Goal: Information Seeking & Learning: Understand process/instructions

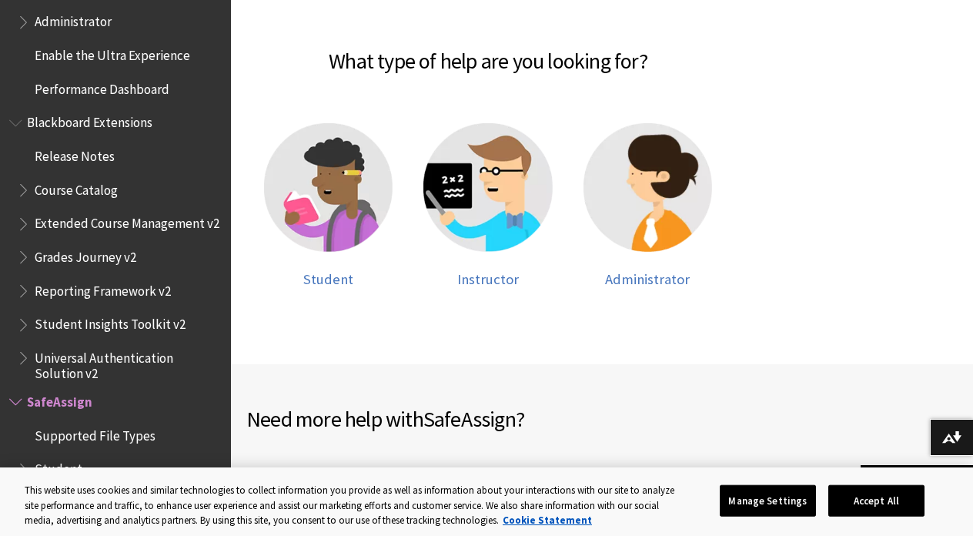
scroll to position [272, 0]
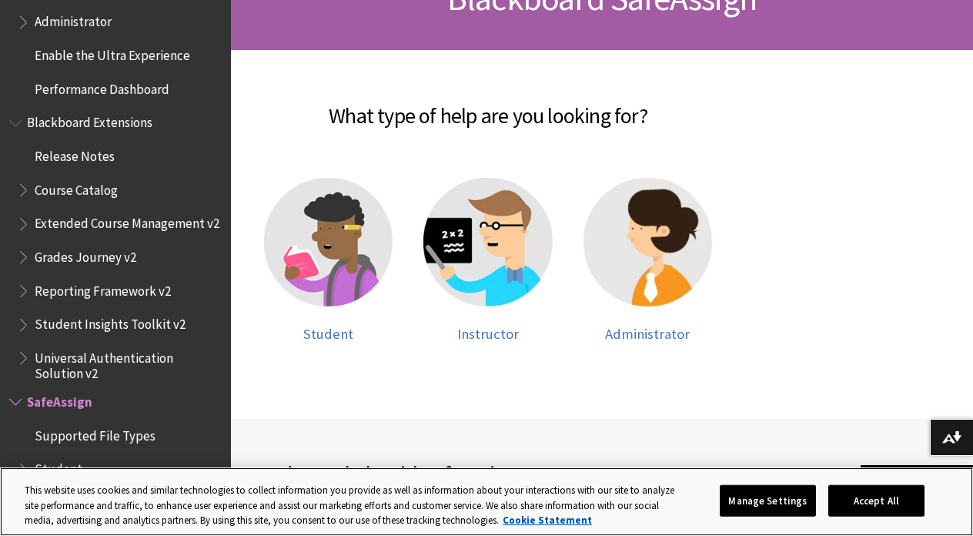
click at [891, 495] on button "Accept All" at bounding box center [876, 500] width 96 height 32
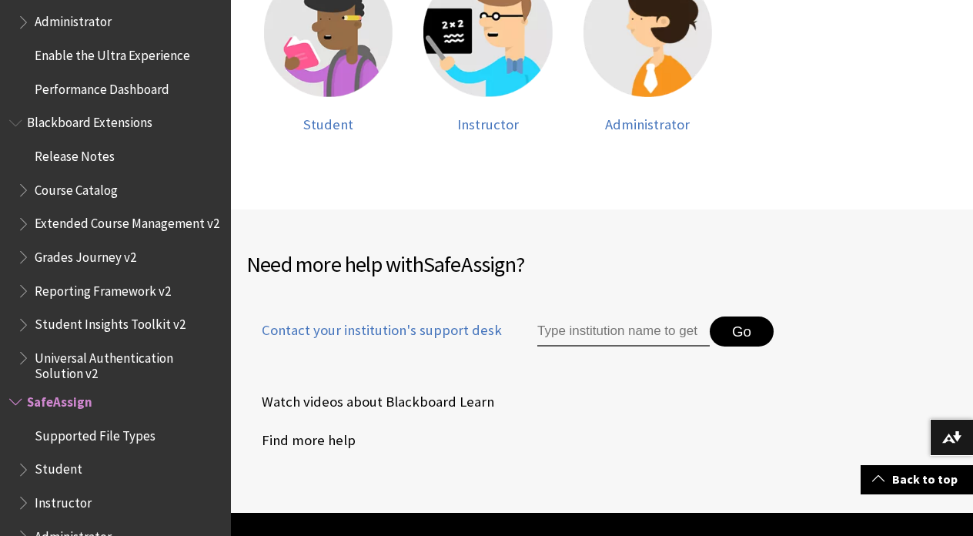
scroll to position [153, 0]
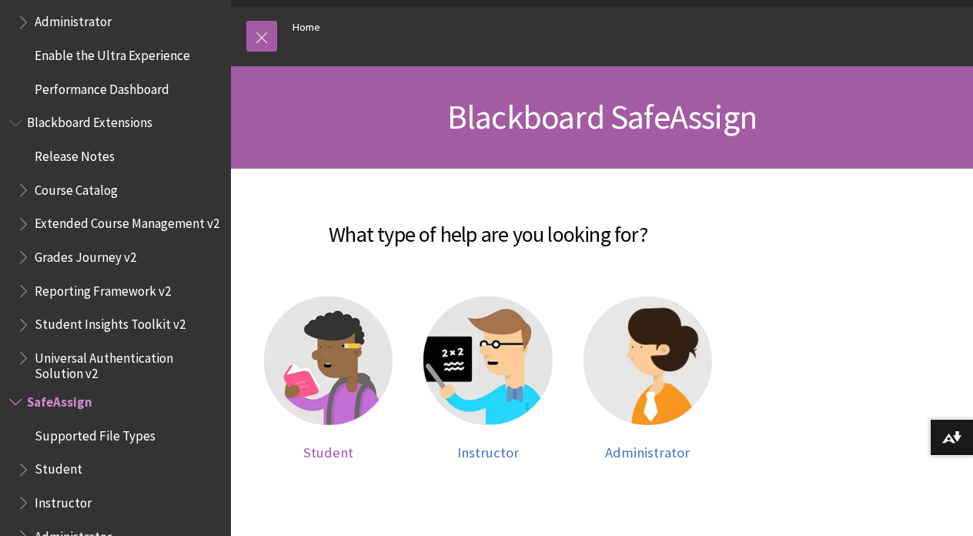
click at [337, 443] on span "Student" at bounding box center [328, 452] width 50 height 18
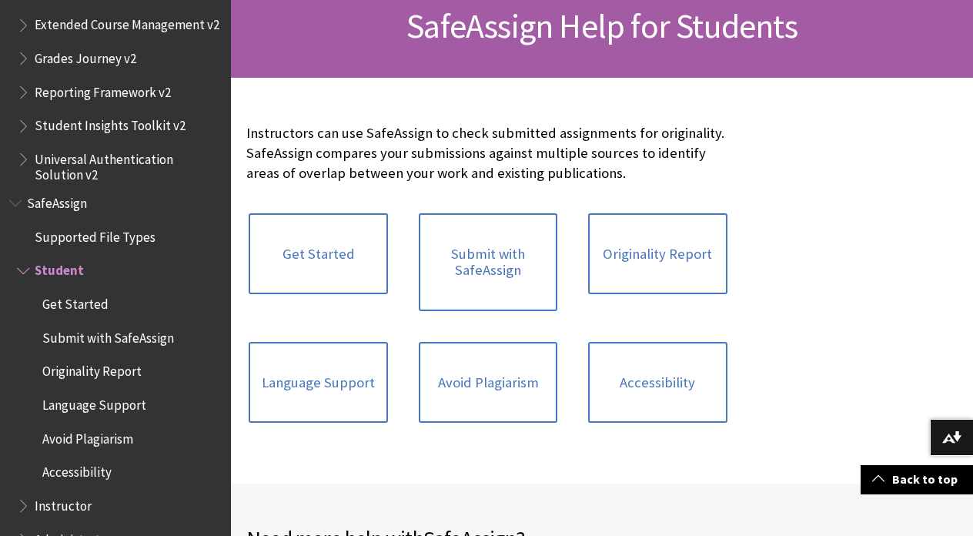
scroll to position [243, 0]
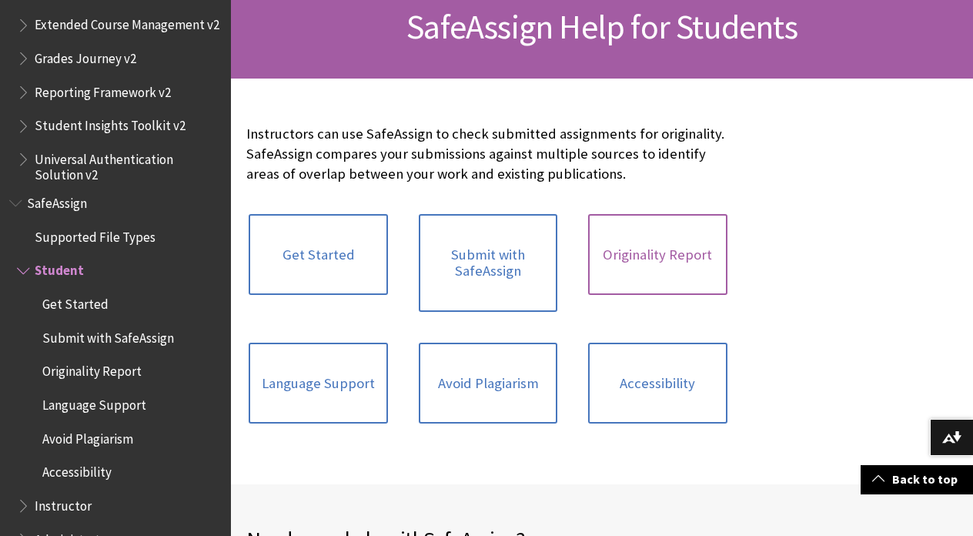
click at [625, 267] on link "Originality Report" at bounding box center [657, 255] width 139 height 82
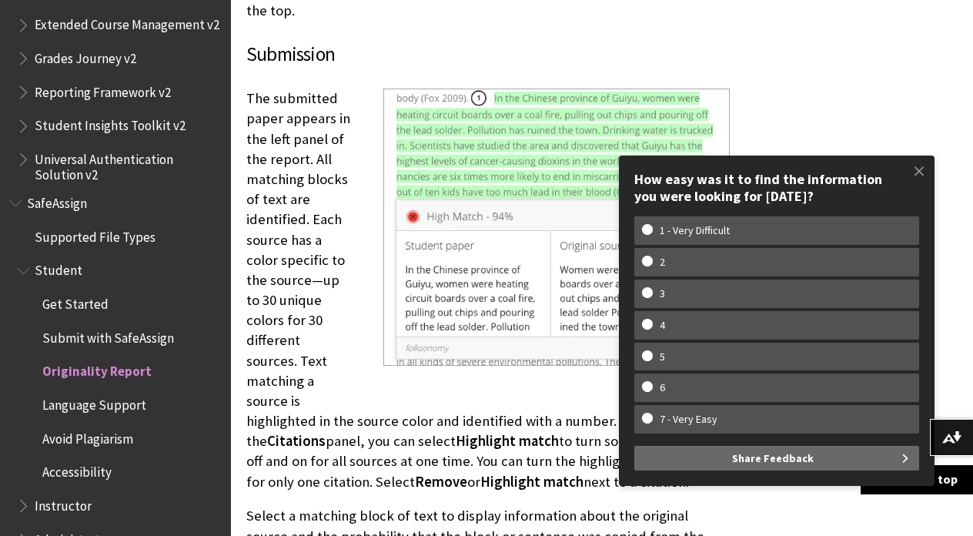
scroll to position [3865, 0]
click at [915, 175] on span at bounding box center [919, 171] width 32 height 32
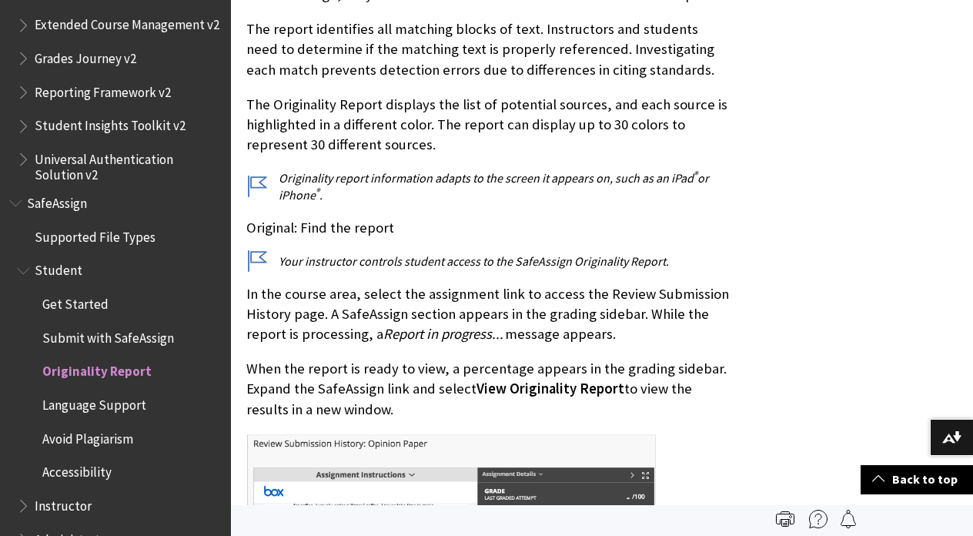
scroll to position [343, 0]
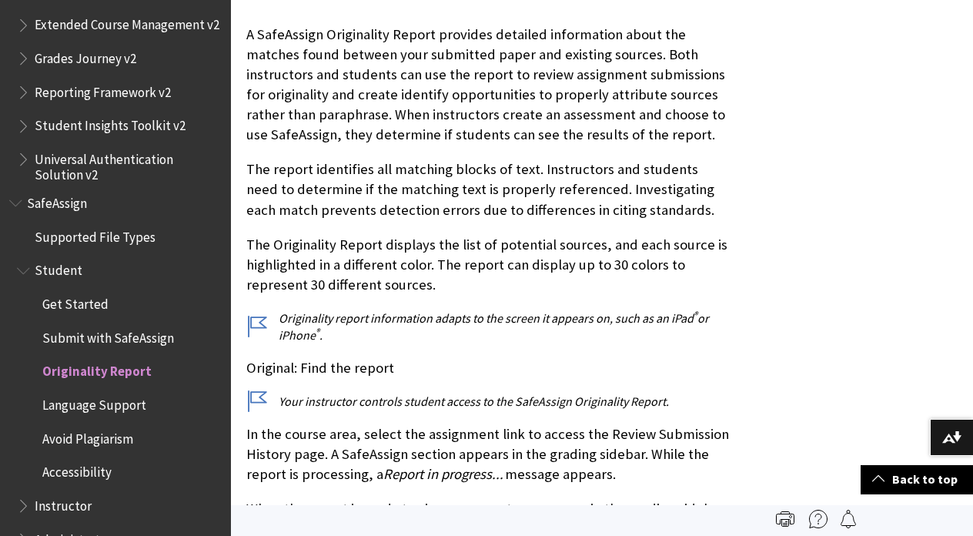
click at [104, 291] on span "Get Started" at bounding box center [123, 304] width 197 height 26
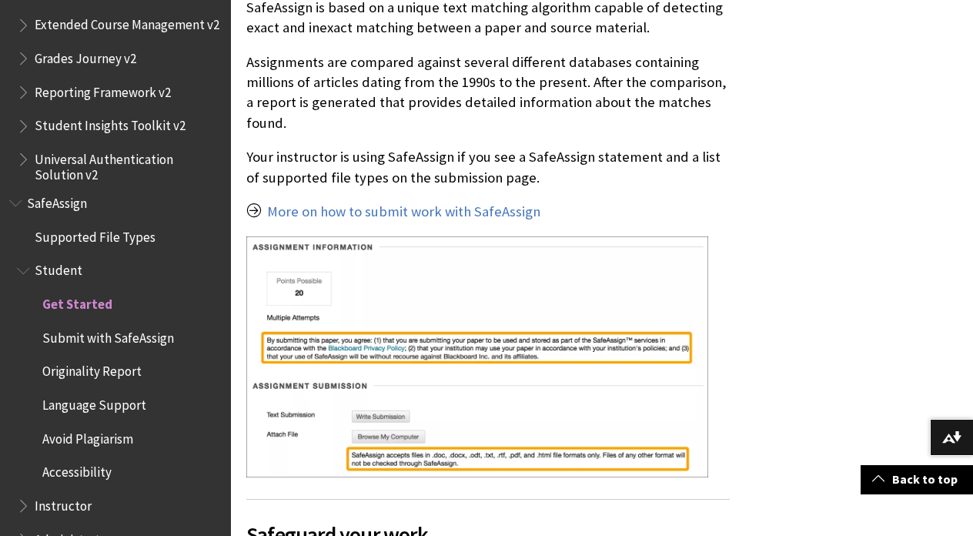
scroll to position [551, 0]
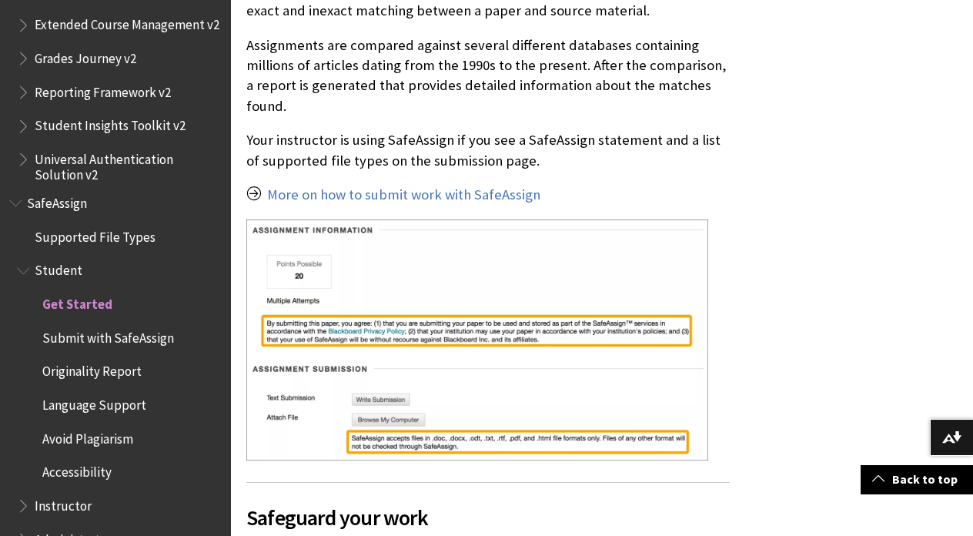
click at [166, 325] on span "Submit with SafeAssign" at bounding box center [108, 335] width 132 height 21
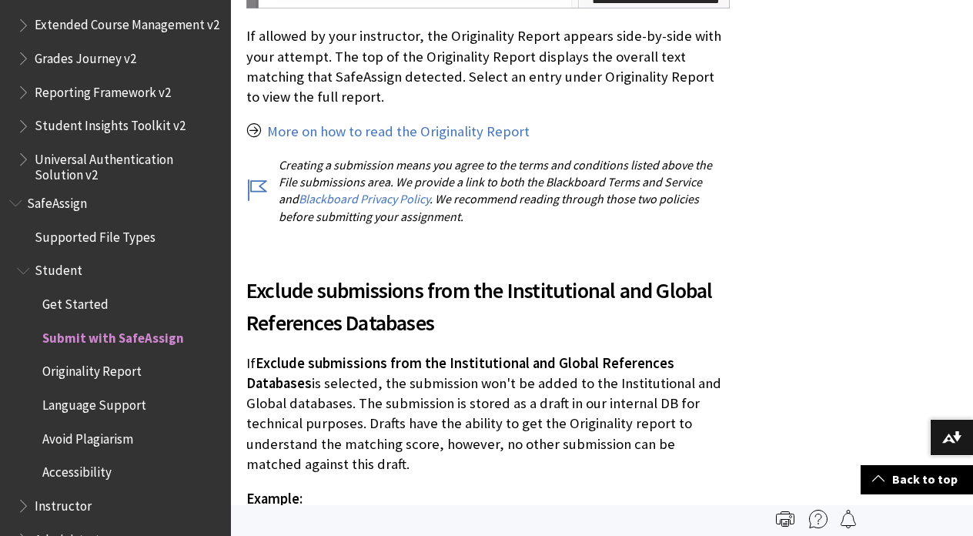
scroll to position [3213, 0]
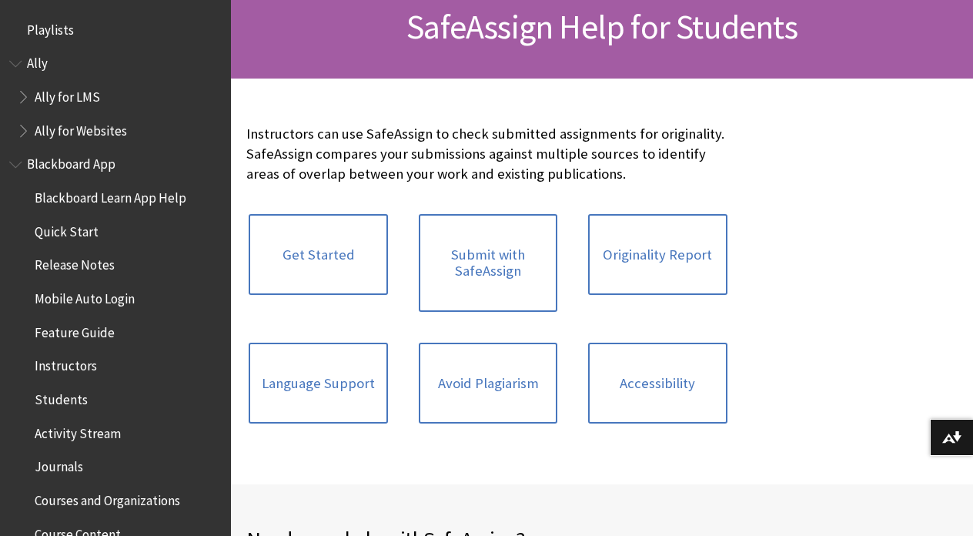
scroll to position [1763, 0]
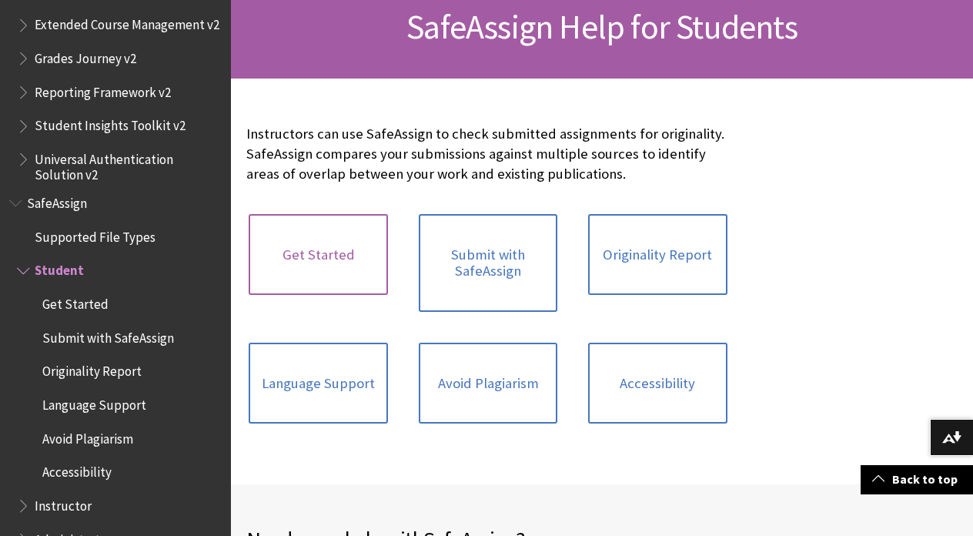
click at [317, 248] on link "Get Started" at bounding box center [318, 255] width 139 height 82
